Goal: Task Accomplishment & Management: Manage account settings

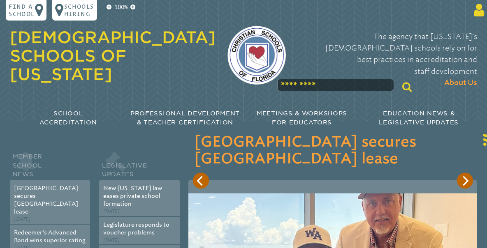
click at [475, 12] on icon at bounding box center [477, 10] width 13 height 15
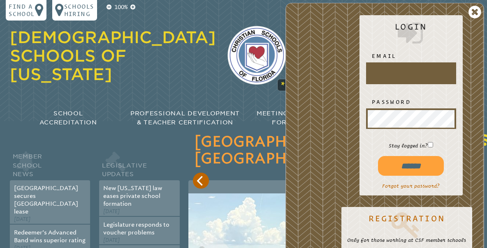
click at [428, 78] on input "text" at bounding box center [410, 73] width 87 height 18
type input "**********"
click at [422, 163] on input "******" at bounding box center [411, 166] width 66 height 20
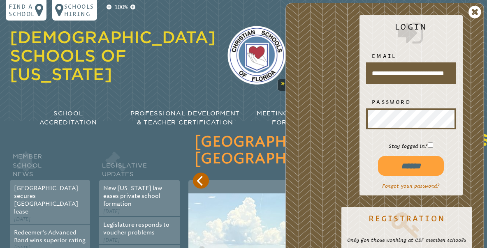
type input "**********"
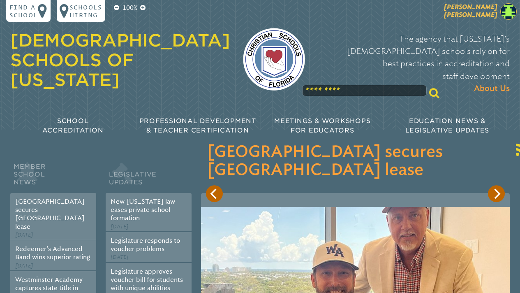
click at [486, 10] on img at bounding box center [508, 11] width 16 height 16
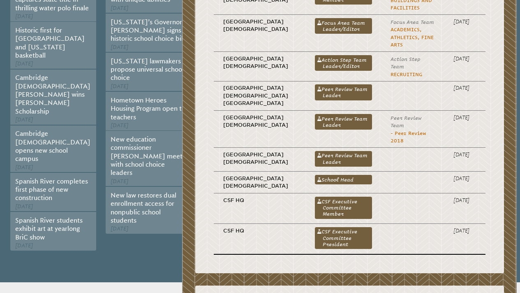
scroll to position [296, 0]
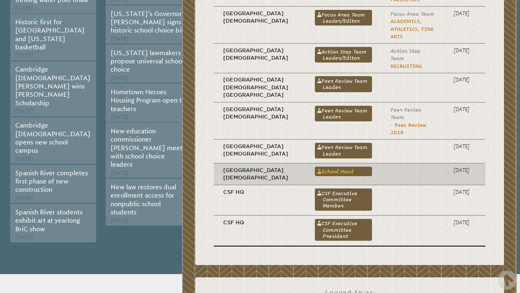
click at [320, 166] on link "School Head" at bounding box center [343, 170] width 57 height 9
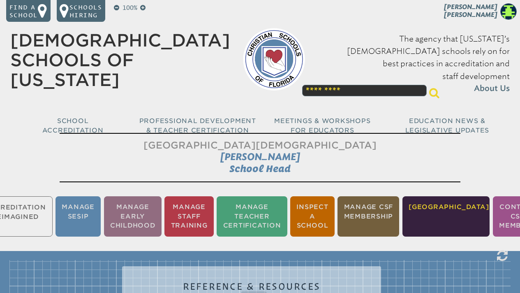
click at [437, 214] on li "[GEOGRAPHIC_DATA]" at bounding box center [446, 216] width 88 height 41
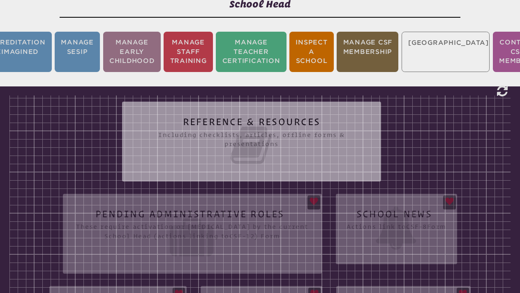
scroll to position [164, 0]
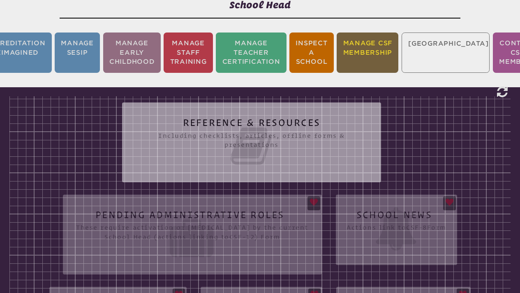
click at [386, 55] on li "Manage CSF Membership" at bounding box center [368, 52] width 62 height 41
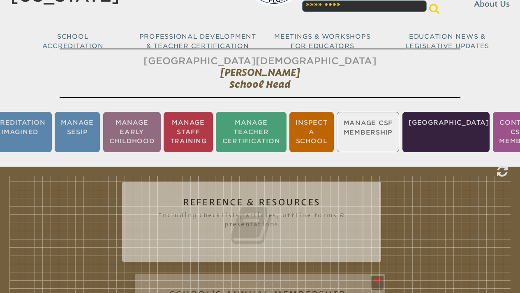
scroll to position [62, 0]
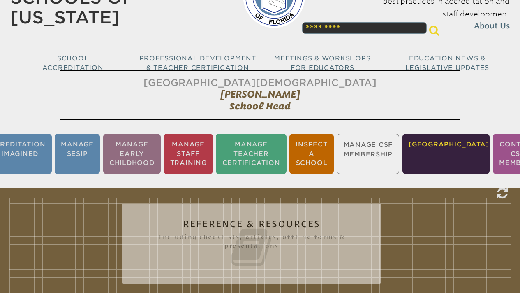
click at [446, 152] on li "[GEOGRAPHIC_DATA]" at bounding box center [446, 154] width 88 height 41
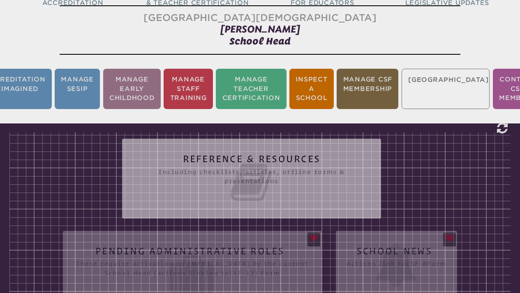
scroll to position [131, 0]
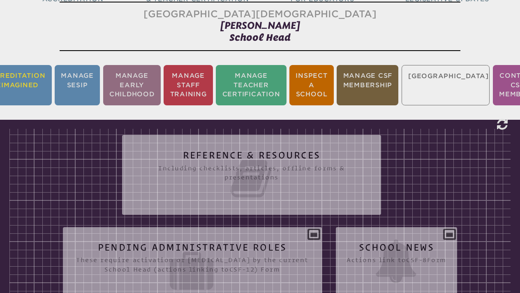
click at [16, 79] on li "Accreditation Reimagined" at bounding box center [15, 85] width 74 height 41
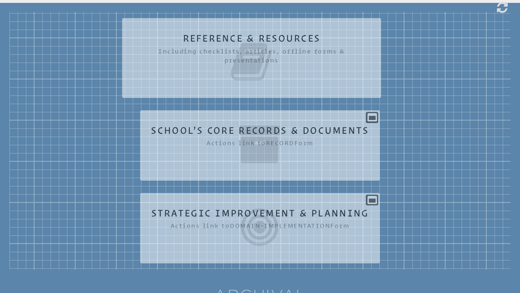
scroll to position [258, 0]
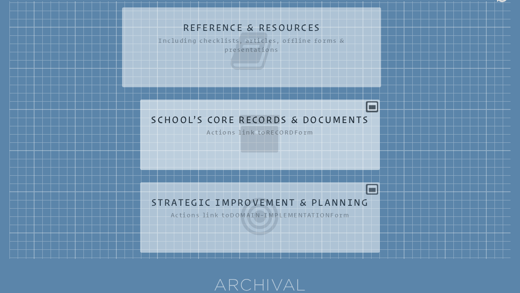
click at [265, 126] on icon at bounding box center [260, 134] width 218 height 44
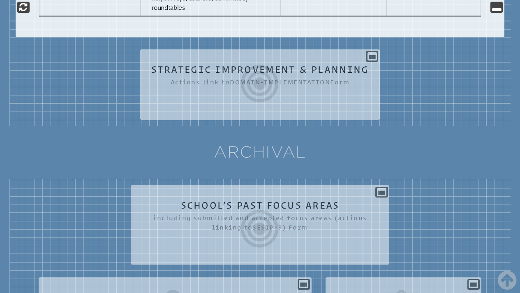
scroll to position [1428, 0]
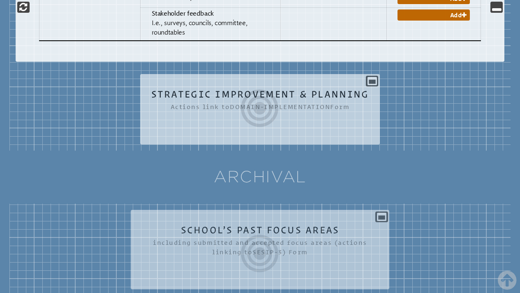
click at [282, 113] on icon at bounding box center [260, 108] width 218 height 44
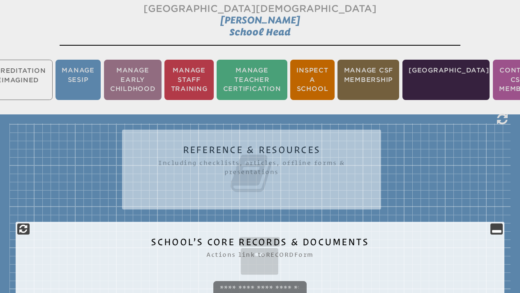
scroll to position [303, 0]
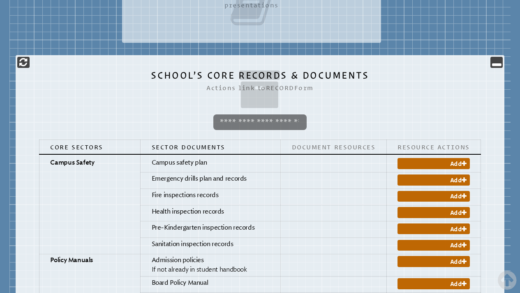
click at [273, 9] on icon at bounding box center [251, 7] width 237 height 44
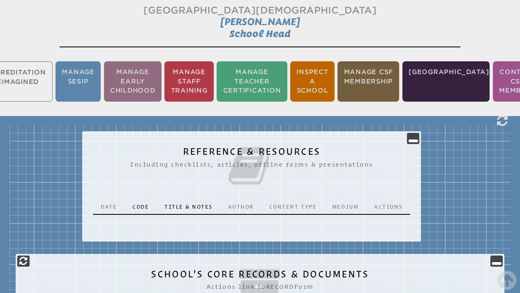
scroll to position [0, 0]
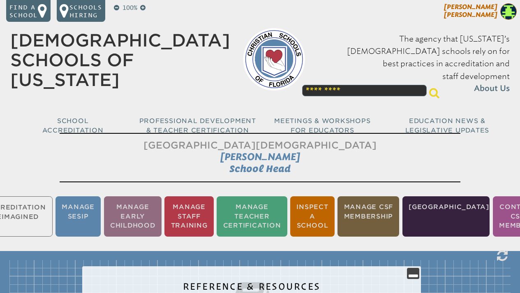
click at [486, 13] on img at bounding box center [508, 11] width 16 height 16
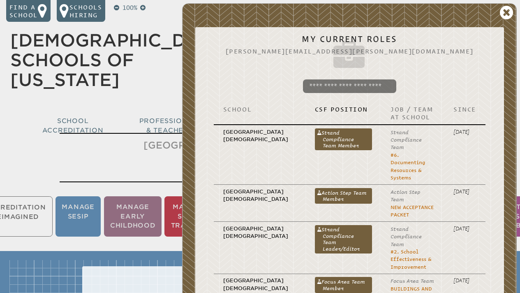
click at [127, 83] on div "[DEMOGRAPHIC_DATA] Schools of [US_STATE] The agency that [US_STATE]’s [DEMOGRAP…" at bounding box center [260, 74] width 512 height 148
click at [486, 10] on icon at bounding box center [507, 13] width 14 height 16
